Goal: Navigation & Orientation: Find specific page/section

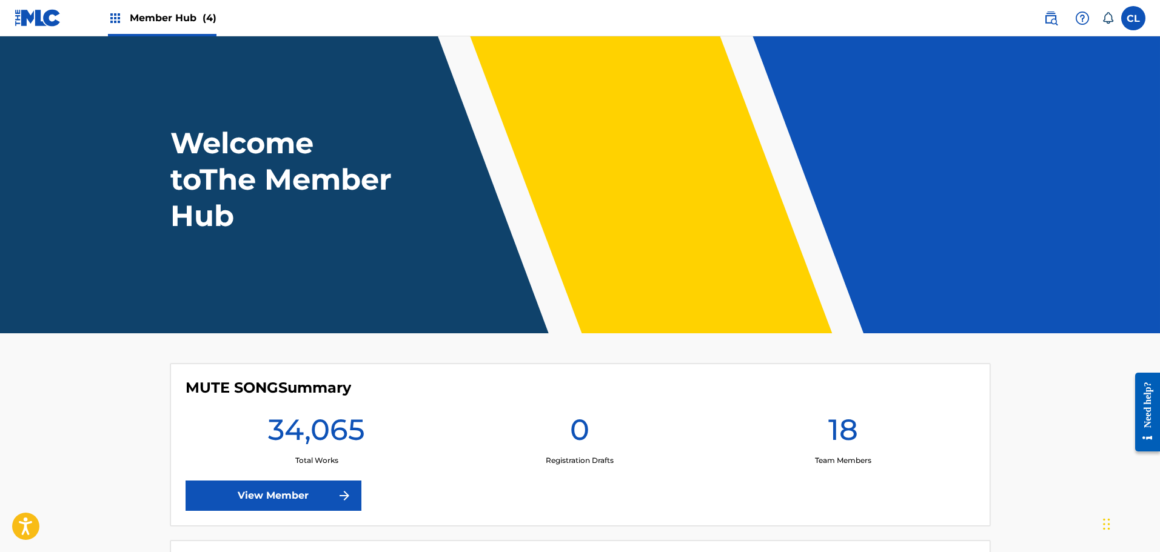
click at [177, 18] on span "Member Hub (4)" at bounding box center [173, 18] width 87 height 14
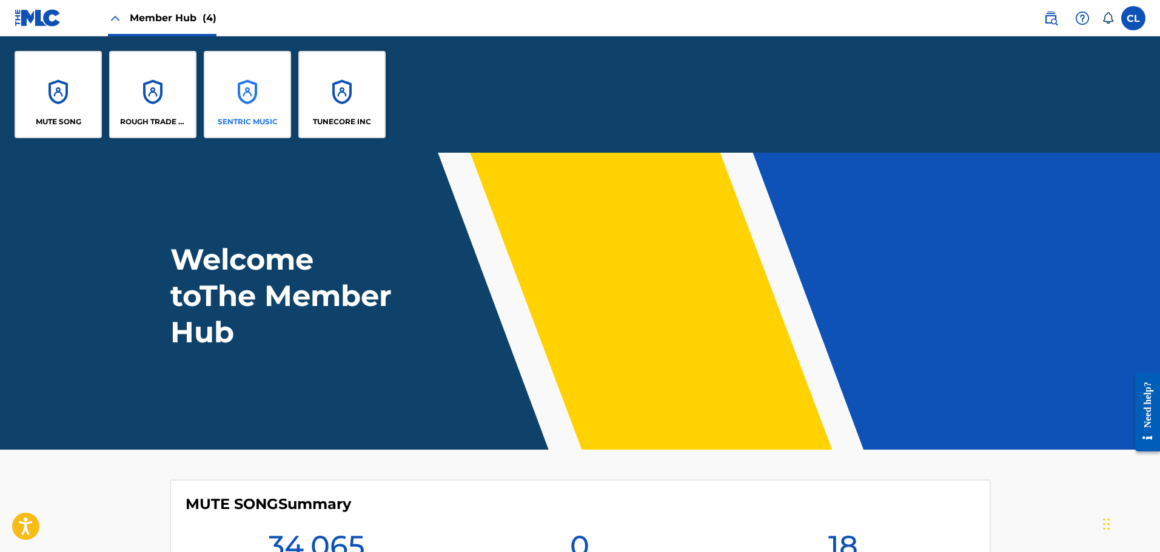
click at [246, 82] on div "SENTRIC MUSIC" at bounding box center [247, 94] width 87 height 87
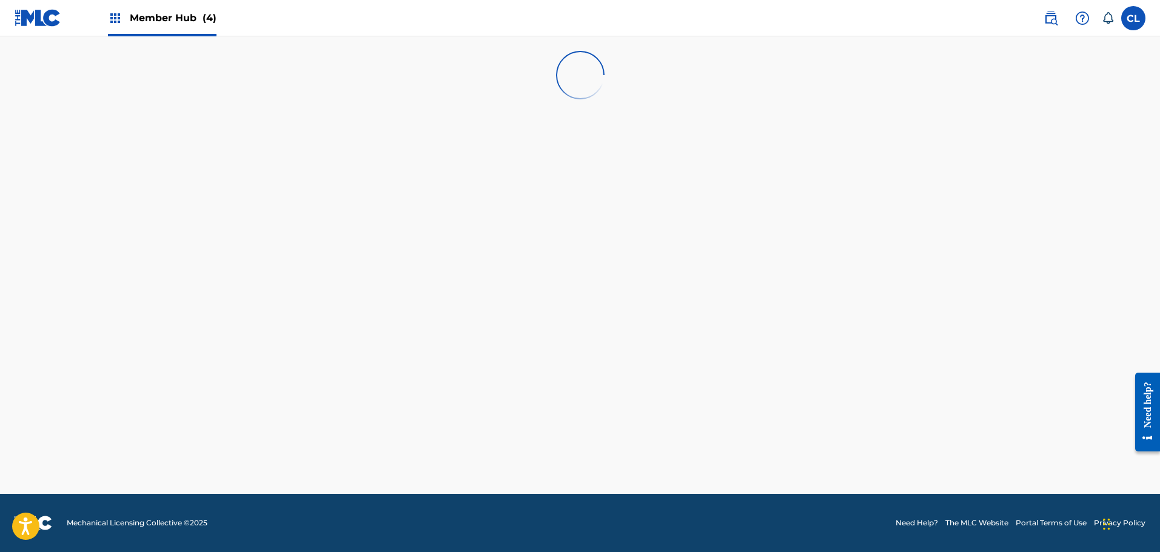
click at [167, 8] on div "Member Hub (4)" at bounding box center [162, 18] width 109 height 36
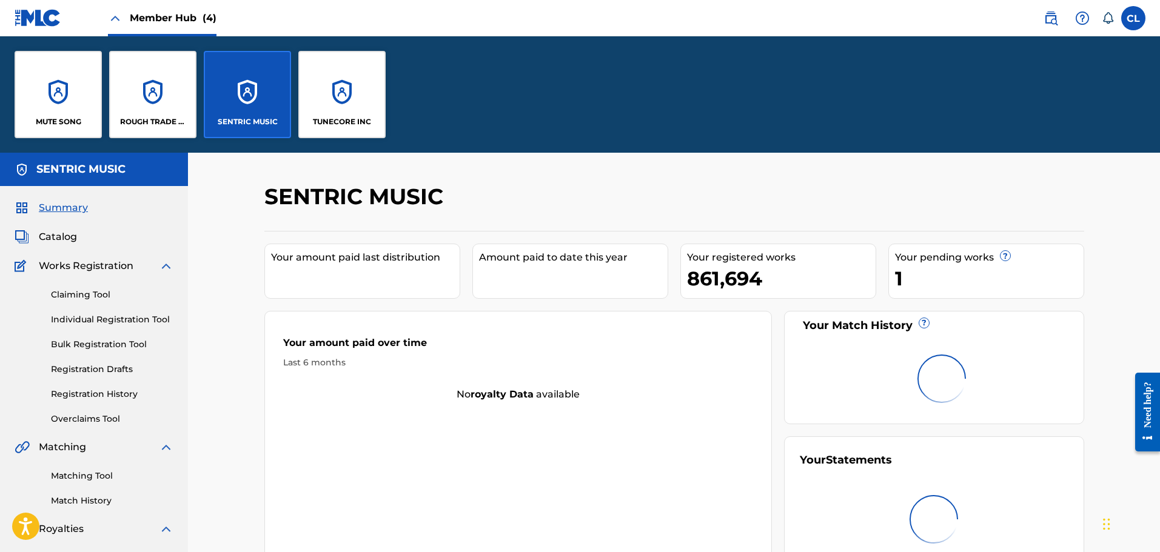
click at [174, 13] on span "Member Hub (4)" at bounding box center [173, 18] width 87 height 14
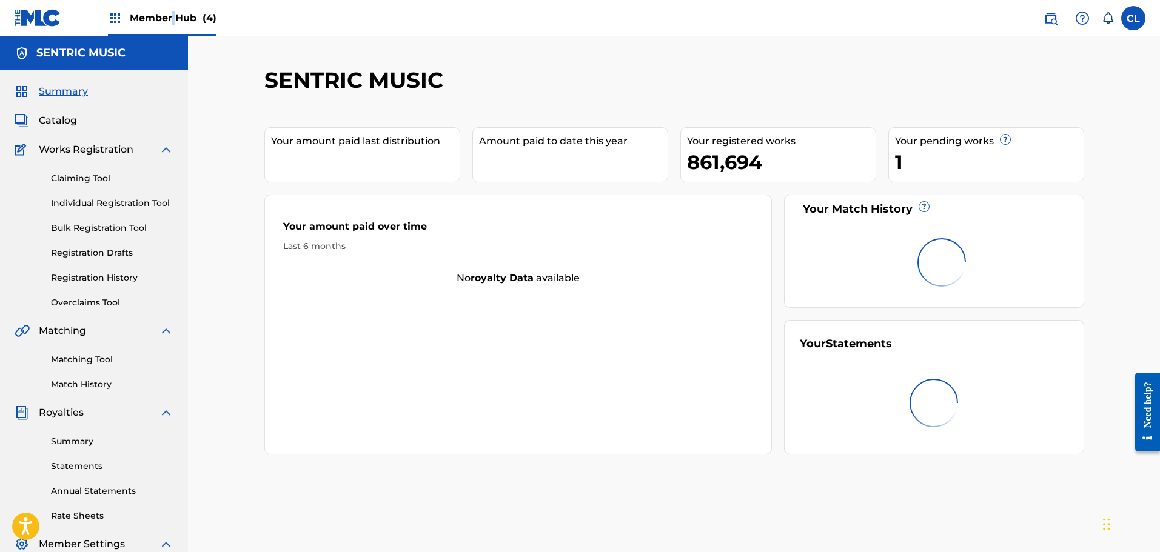
click at [178, 13] on span "Member Hub (4)" at bounding box center [173, 18] width 87 height 14
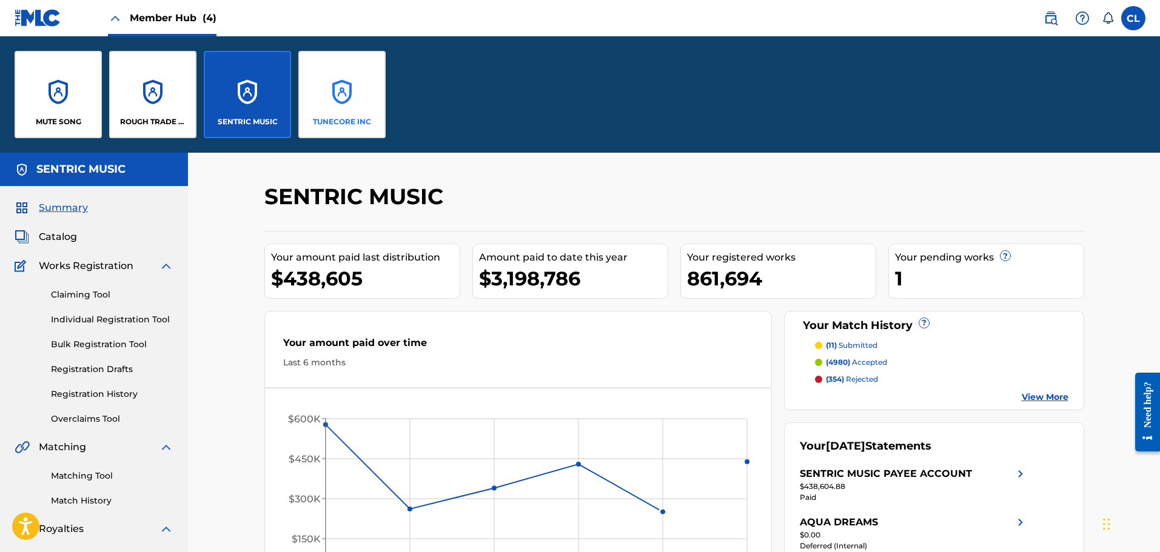
click at [363, 93] on div "TUNECORE INC" at bounding box center [341, 94] width 87 height 87
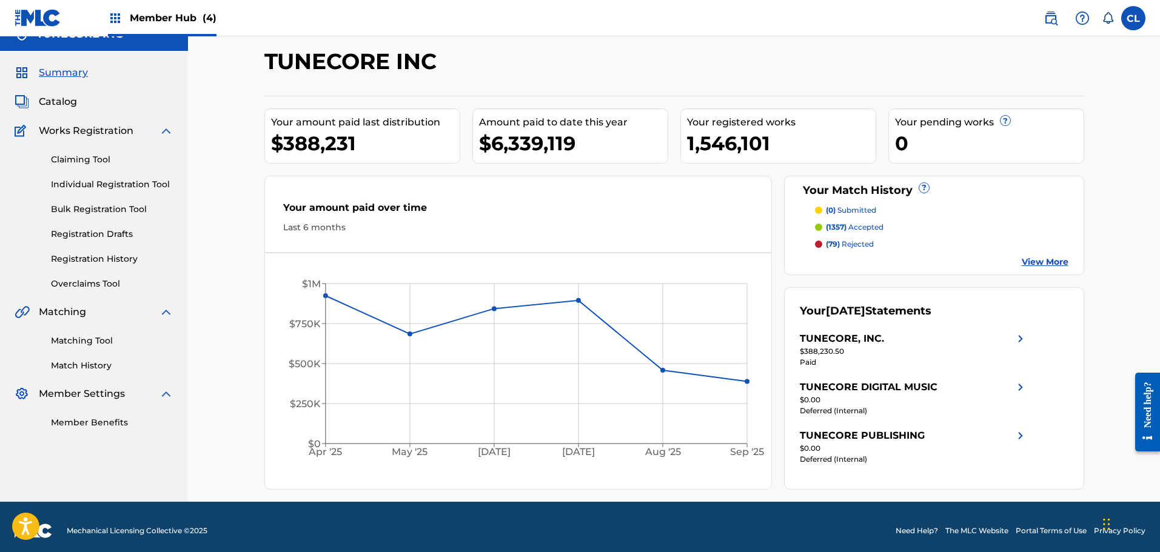
scroll to position [27, 0]
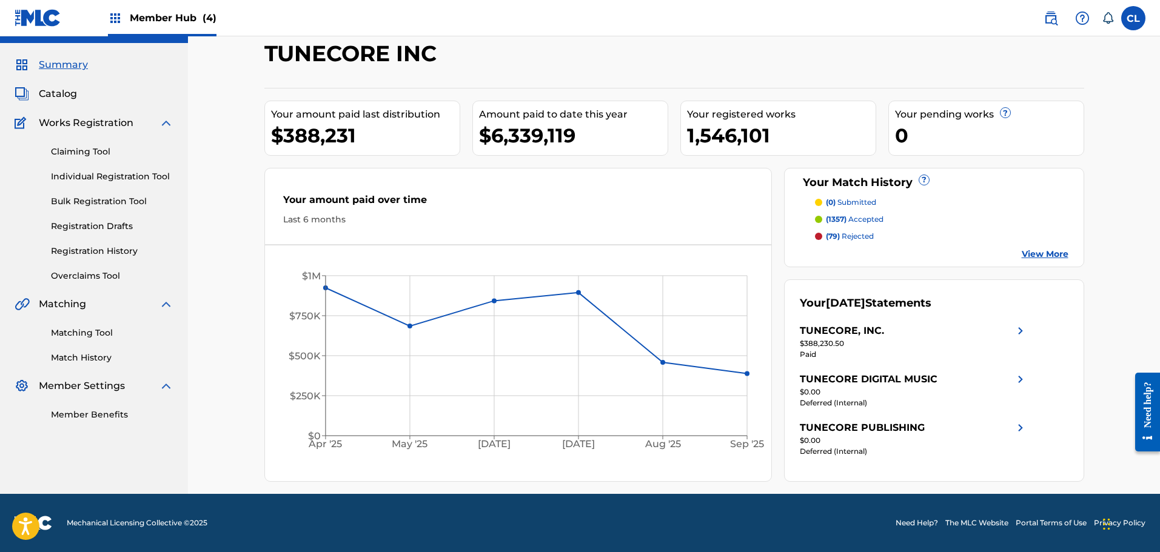
click at [81, 385] on span "Member Settings" at bounding box center [82, 386] width 86 height 15
click at [181, 25] on div "Member Hub (4)" at bounding box center [162, 18] width 109 height 36
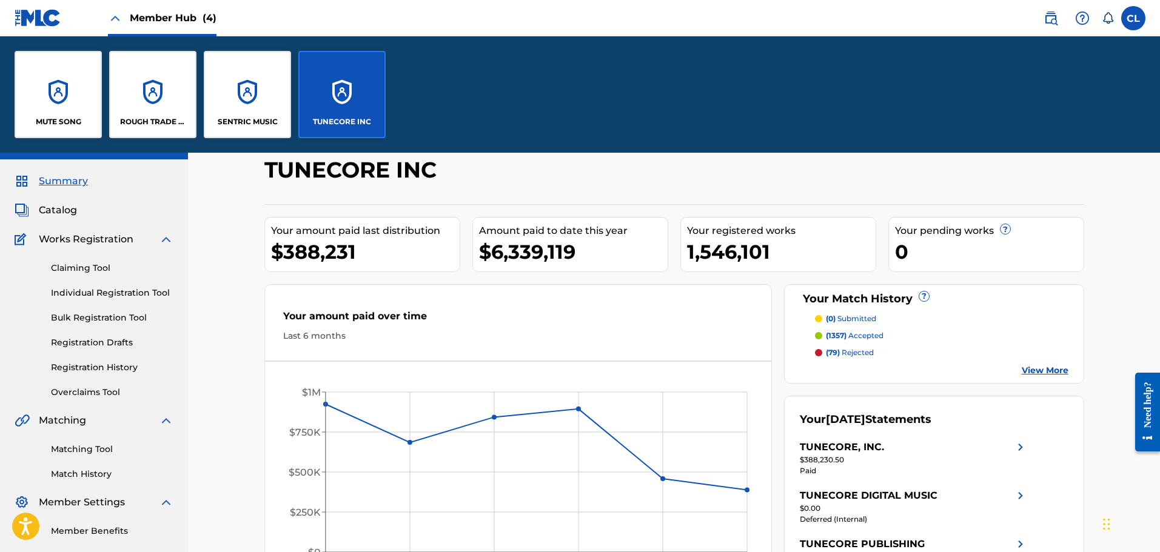
scroll to position [143, 0]
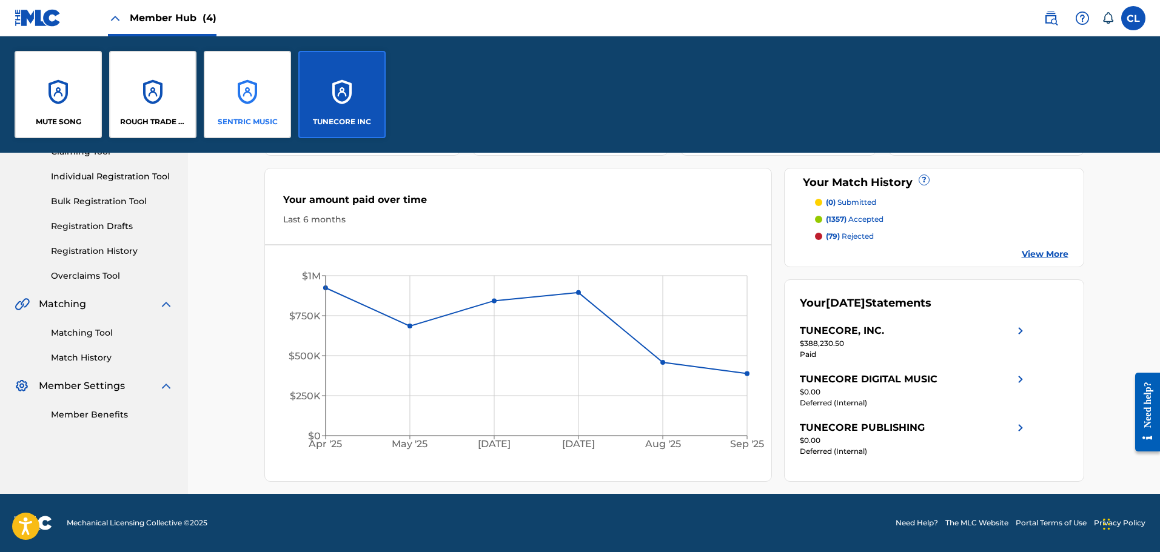
click at [249, 98] on div "SENTRIC MUSIC" at bounding box center [247, 94] width 87 height 87
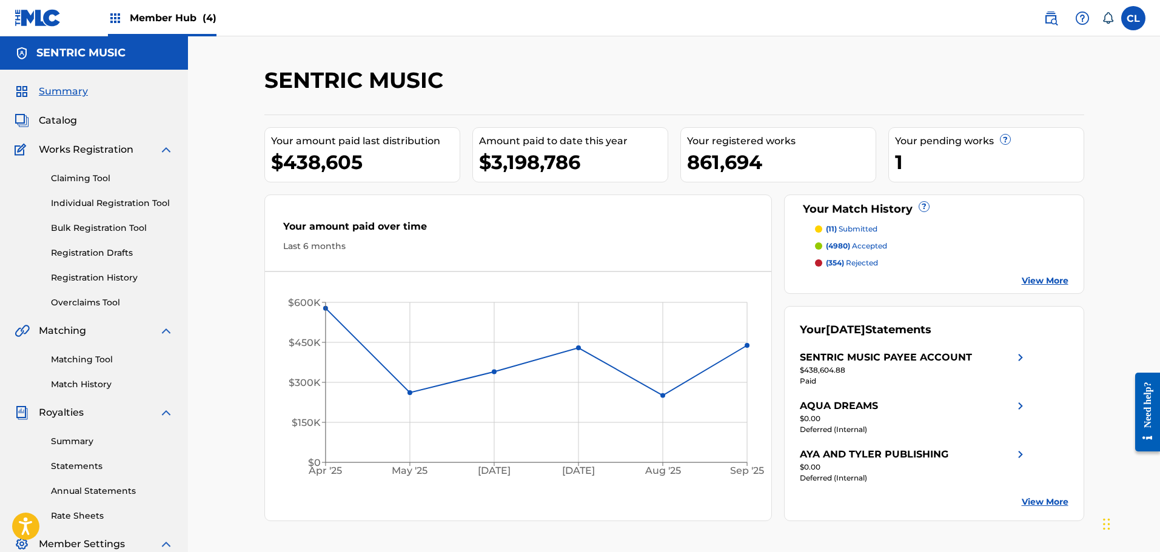
scroll to position [175, 0]
